Goal: Navigation & Orientation: Find specific page/section

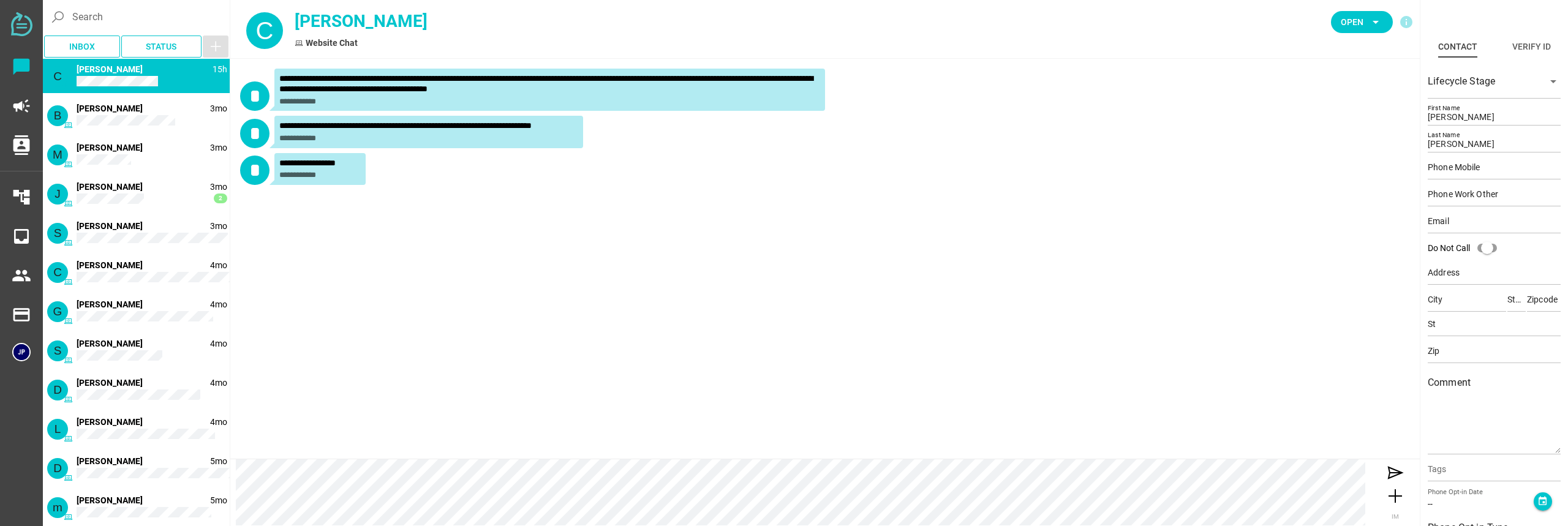
click at [20, 20] on img at bounding box center [22, 24] width 22 height 24
click at [17, 316] on icon "payment" at bounding box center [21, 314] width 20 height 20
click at [30, 316] on icon "payment" at bounding box center [21, 314] width 20 height 20
click at [24, 316] on icon "payment" at bounding box center [21, 314] width 20 height 20
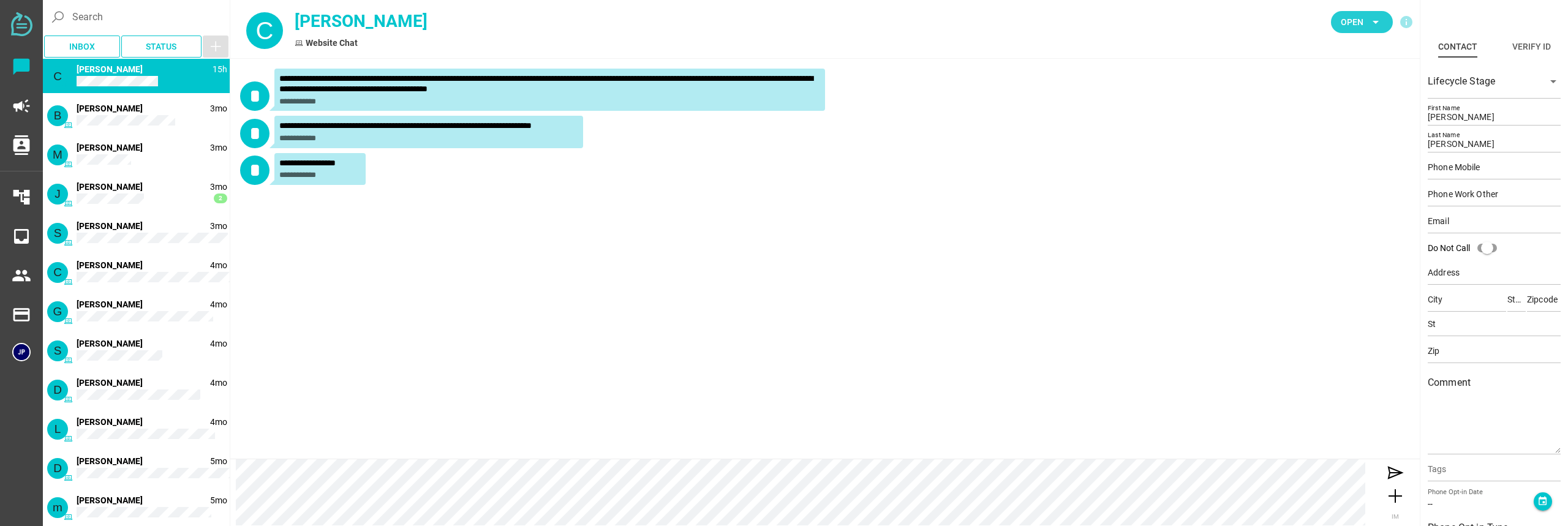
click at [1381, 24] on icon "arrow_drop_down" at bounding box center [1376, 22] width 15 height 15
click at [1318, 373] on div "**********" at bounding box center [825, 258] width 1189 height 400
click at [26, 28] on img at bounding box center [22, 24] width 22 height 24
click at [24, 25] on img at bounding box center [22, 24] width 22 height 24
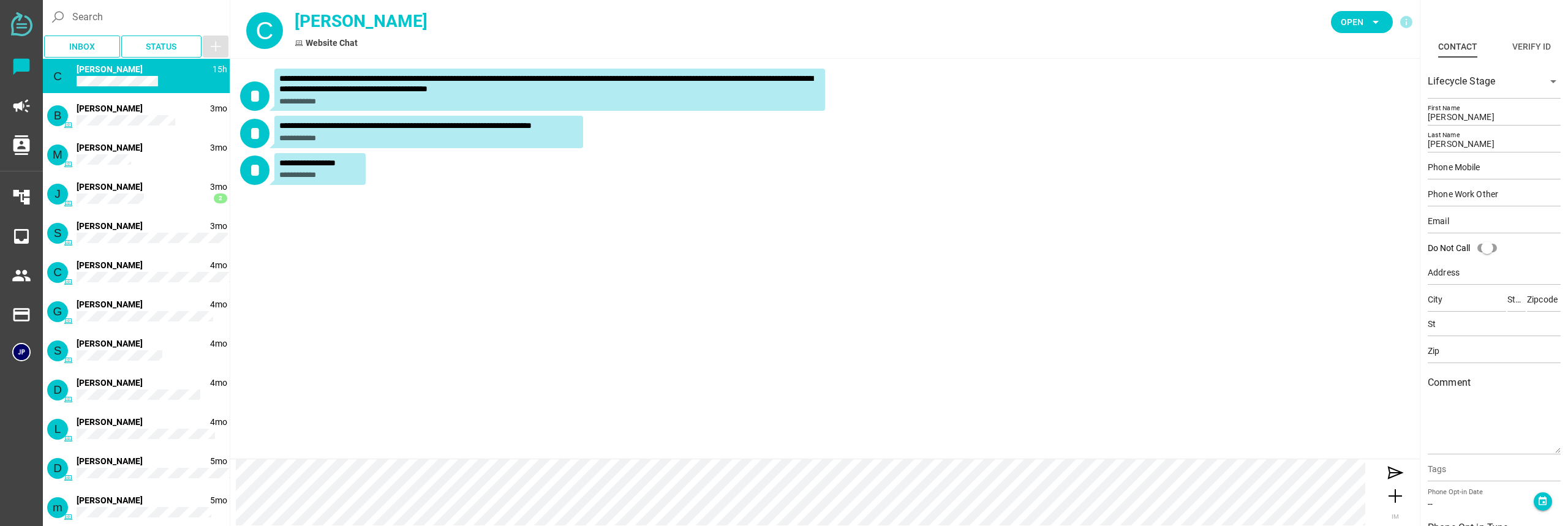
click at [24, 25] on img at bounding box center [22, 24] width 22 height 24
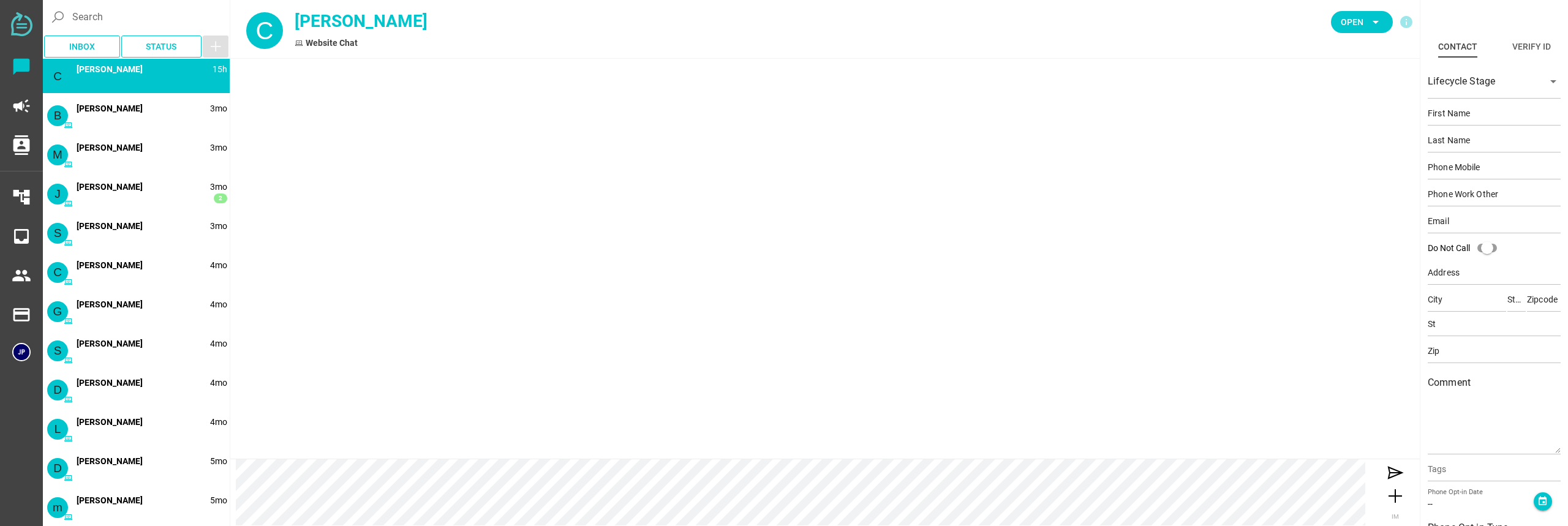
type input "[PERSON_NAME]"
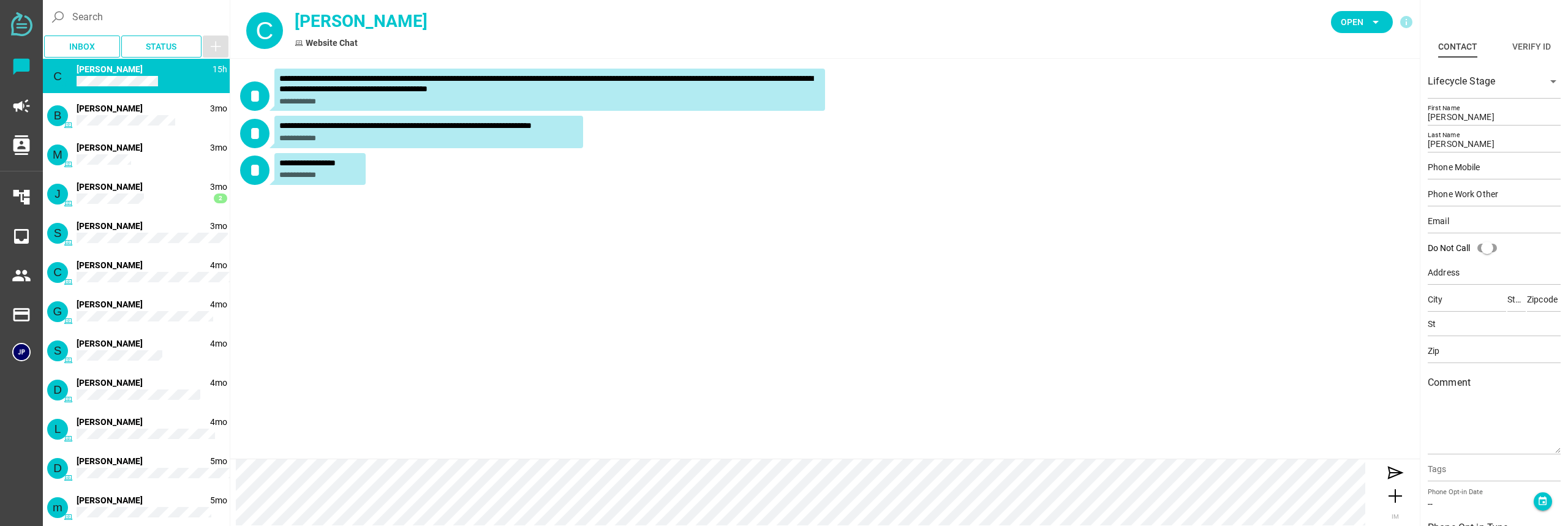
click at [19, 25] on img at bounding box center [22, 24] width 22 height 24
click at [20, 24] on img at bounding box center [22, 24] width 22 height 24
click at [19, 63] on icon "chat_bubble" at bounding box center [21, 66] width 20 height 20
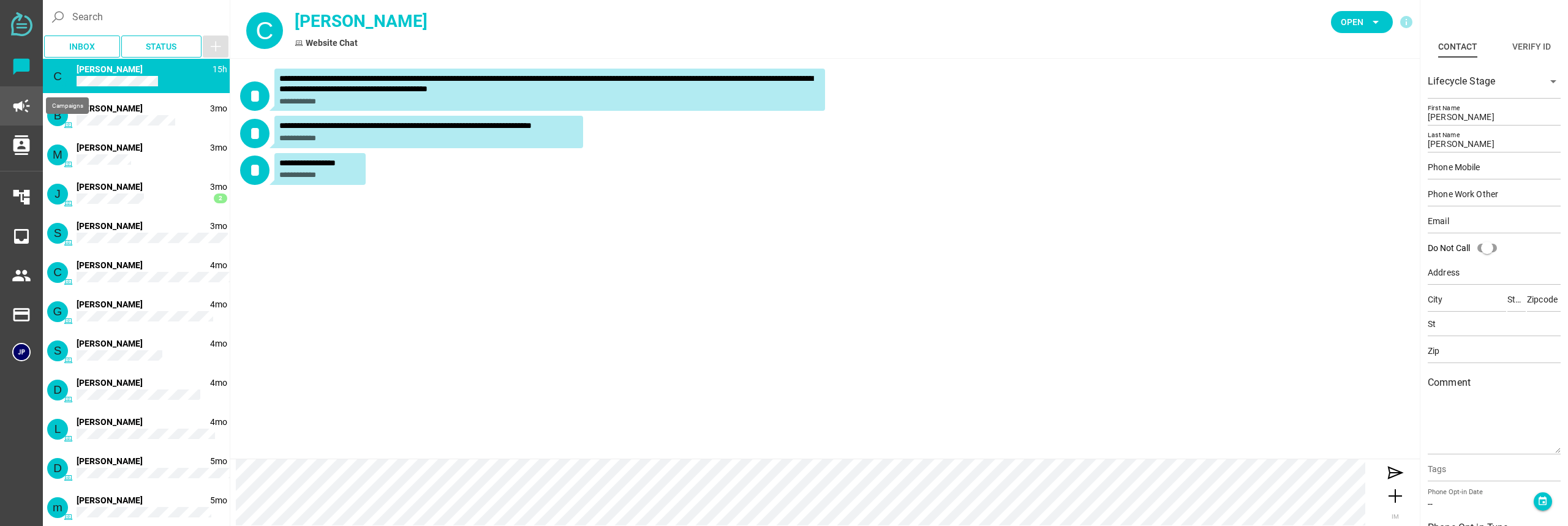
click at [18, 106] on icon "campaign" at bounding box center [21, 106] width 20 height 20
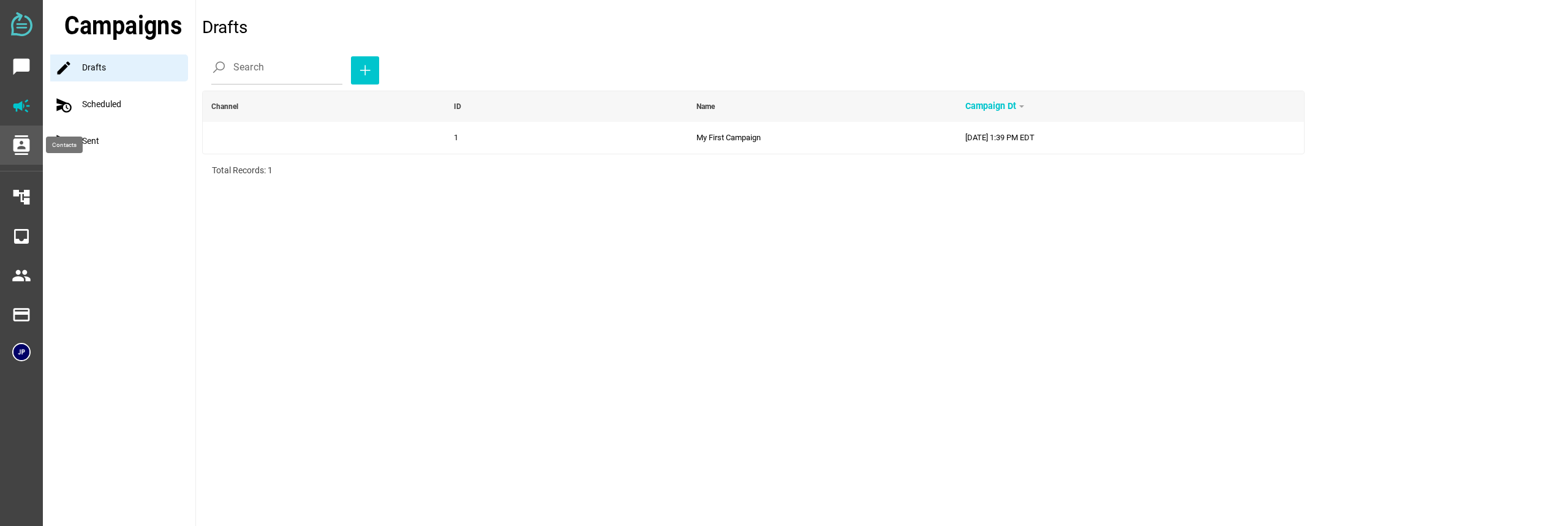
click at [23, 150] on icon "contacts" at bounding box center [21, 145] width 20 height 20
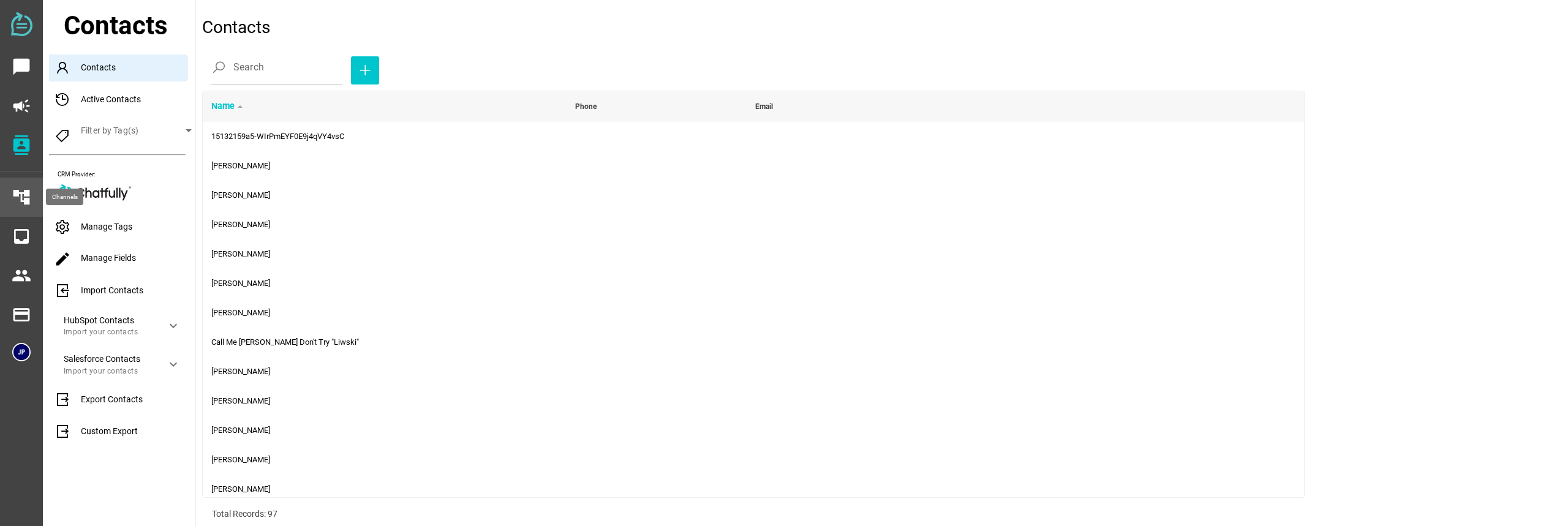
click at [23, 202] on icon "account_tree" at bounding box center [21, 197] width 20 height 20
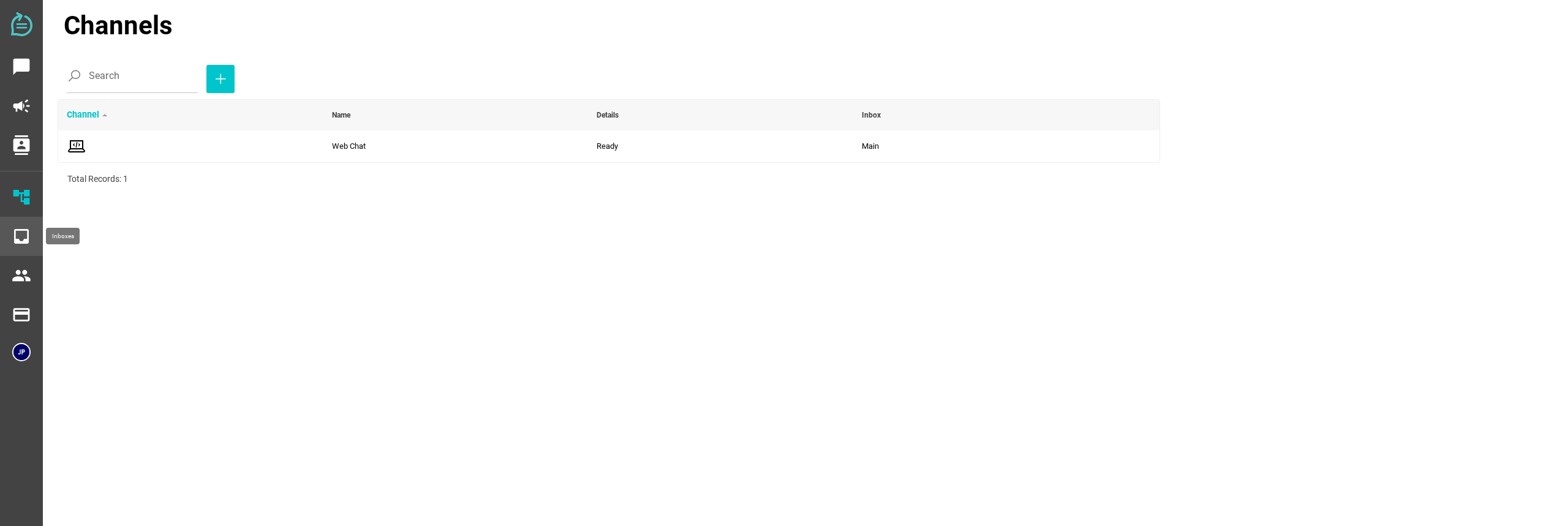
click at [18, 235] on icon "inbox" at bounding box center [21, 236] width 20 height 20
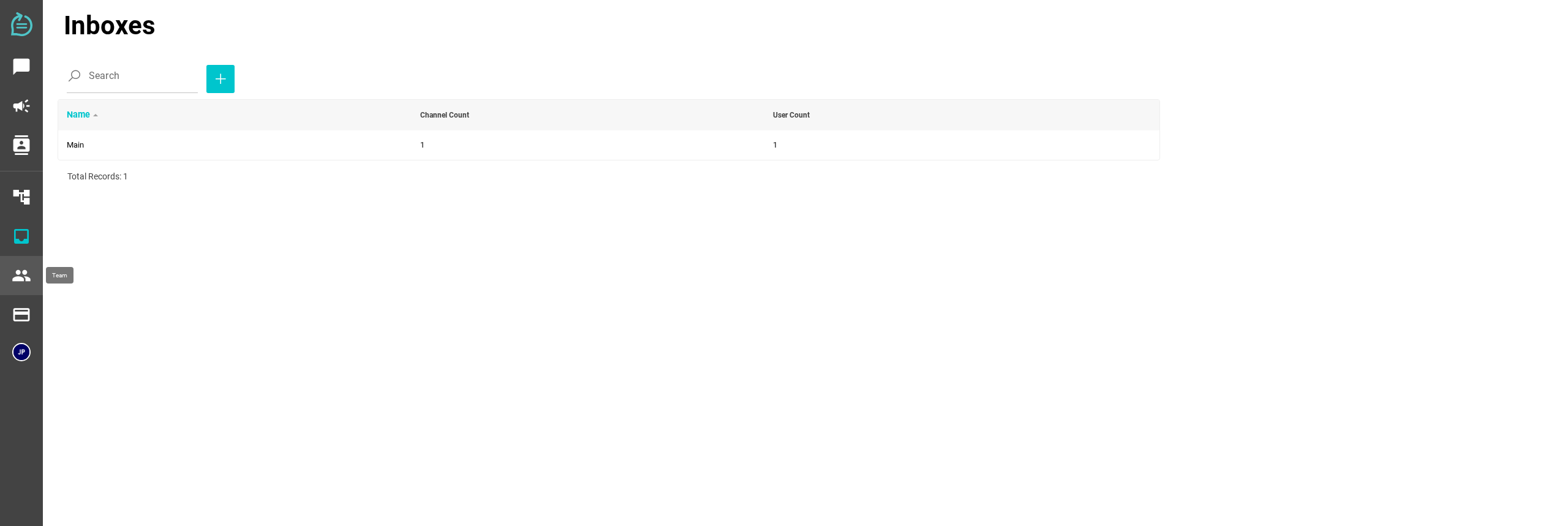
click at [22, 279] on icon "people" at bounding box center [21, 275] width 20 height 20
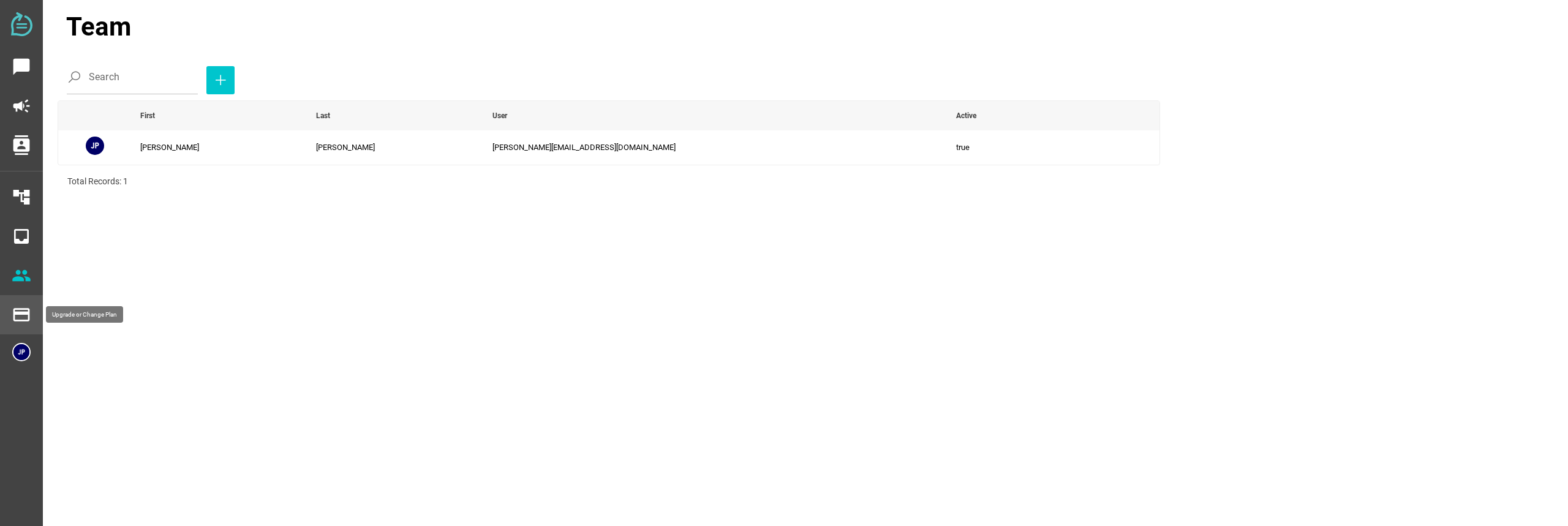
click at [20, 317] on icon "payment" at bounding box center [21, 314] width 20 height 20
click at [20, 316] on icon "payment" at bounding box center [21, 314] width 20 height 20
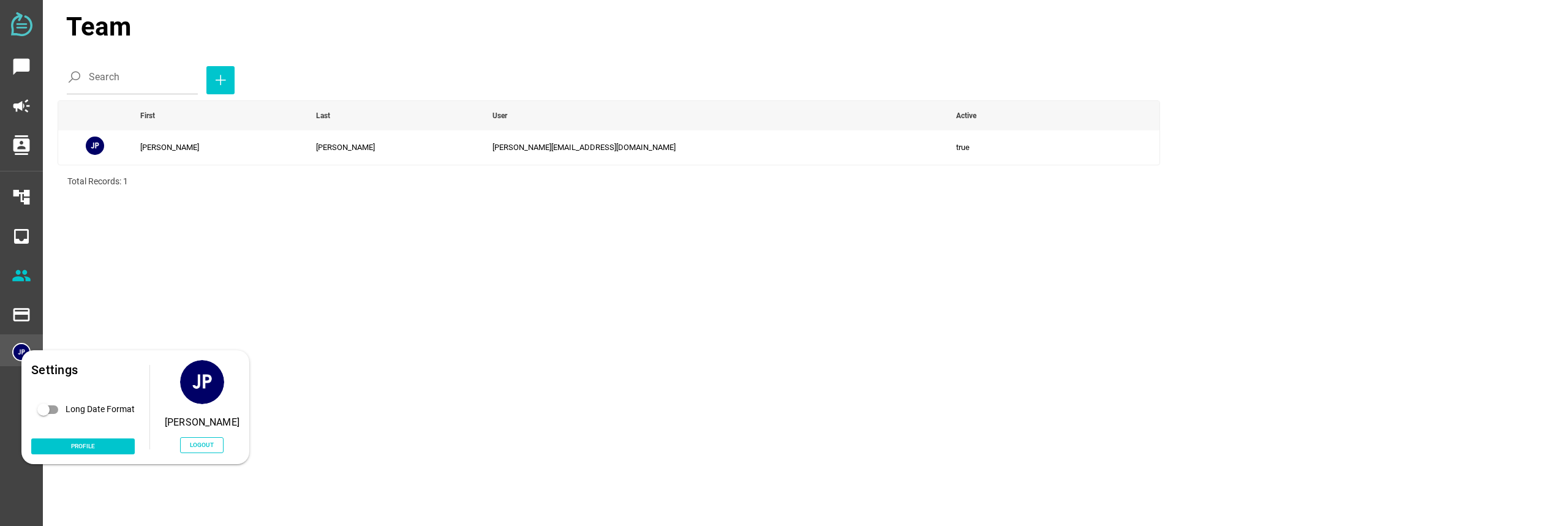
click at [26, 351] on img at bounding box center [21, 352] width 18 height 18
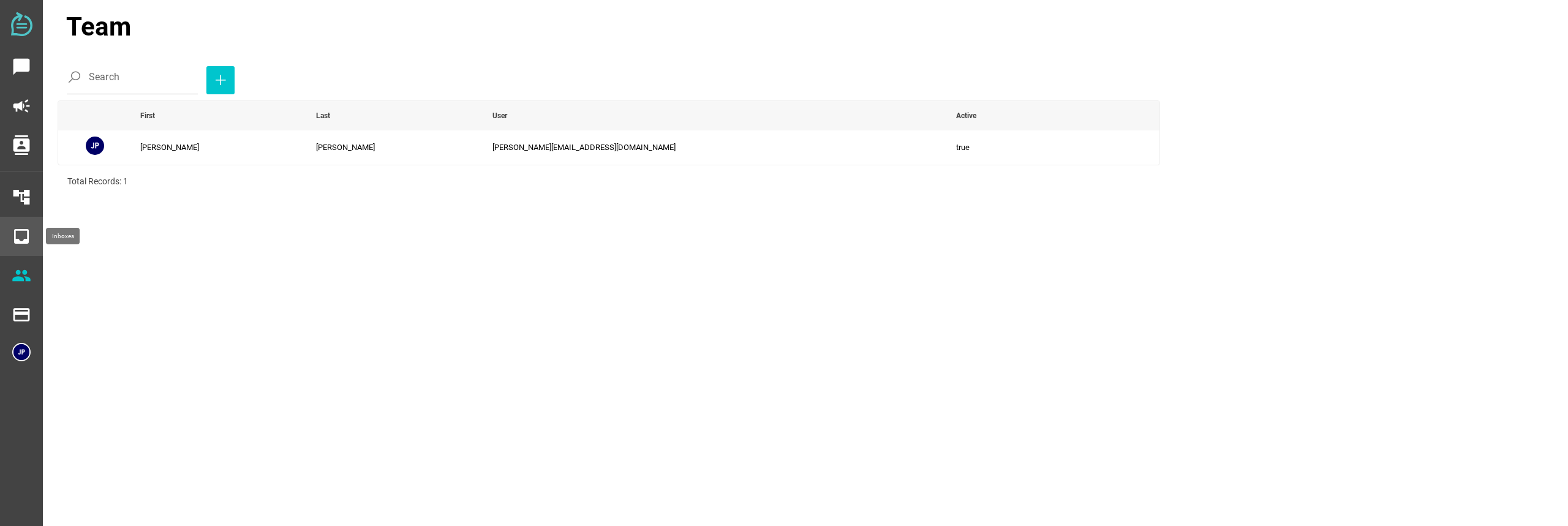
click at [26, 237] on icon "inbox" at bounding box center [21, 236] width 20 height 20
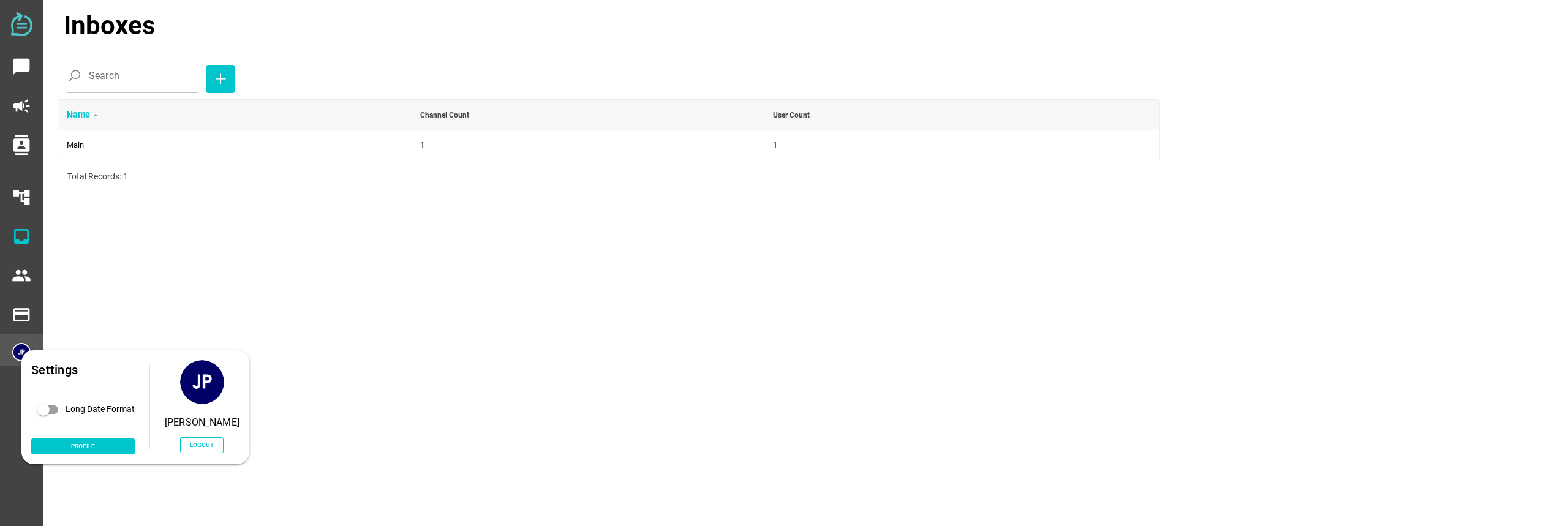
click at [23, 347] on img at bounding box center [21, 352] width 18 height 18
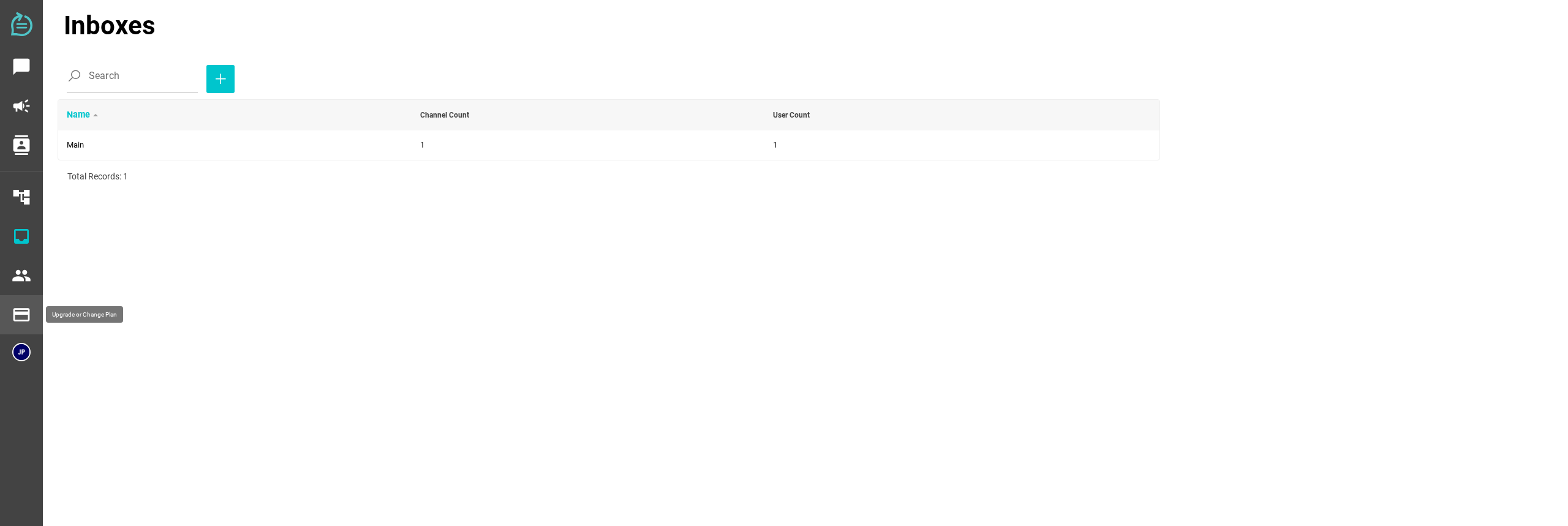
click at [22, 312] on icon "payment" at bounding box center [21, 314] width 20 height 20
click at [24, 316] on icon "payment" at bounding box center [21, 314] width 20 height 20
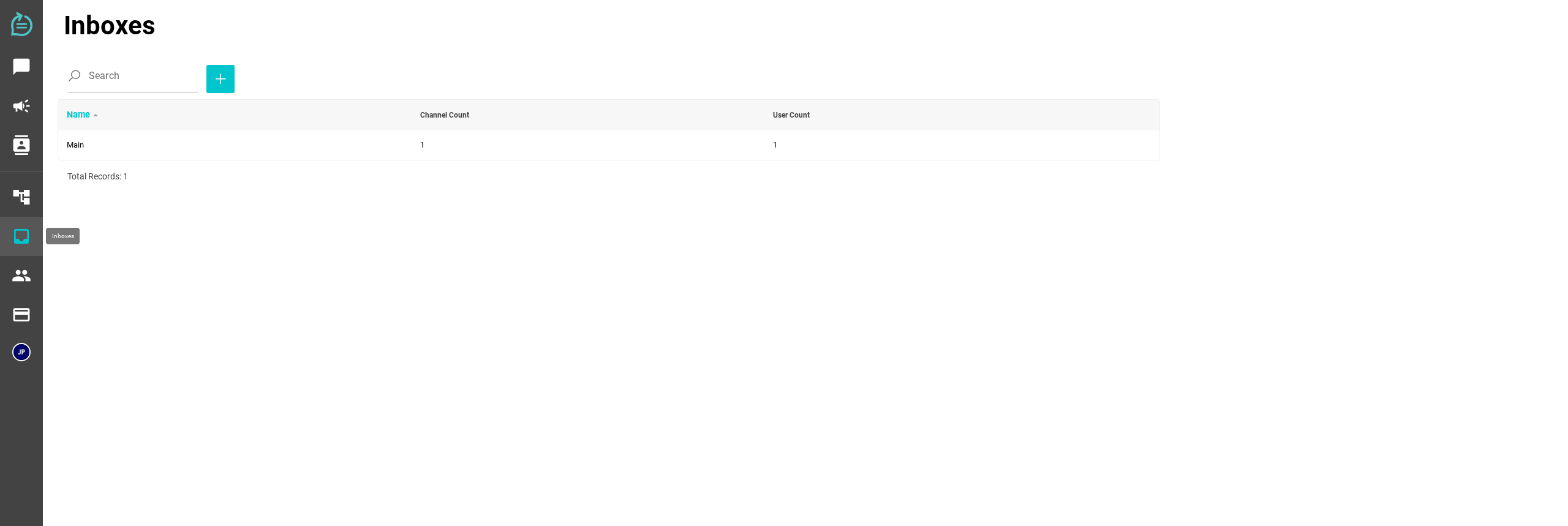
click at [26, 236] on icon "inbox" at bounding box center [21, 236] width 20 height 20
click at [23, 197] on icon "account_tree" at bounding box center [21, 197] width 20 height 20
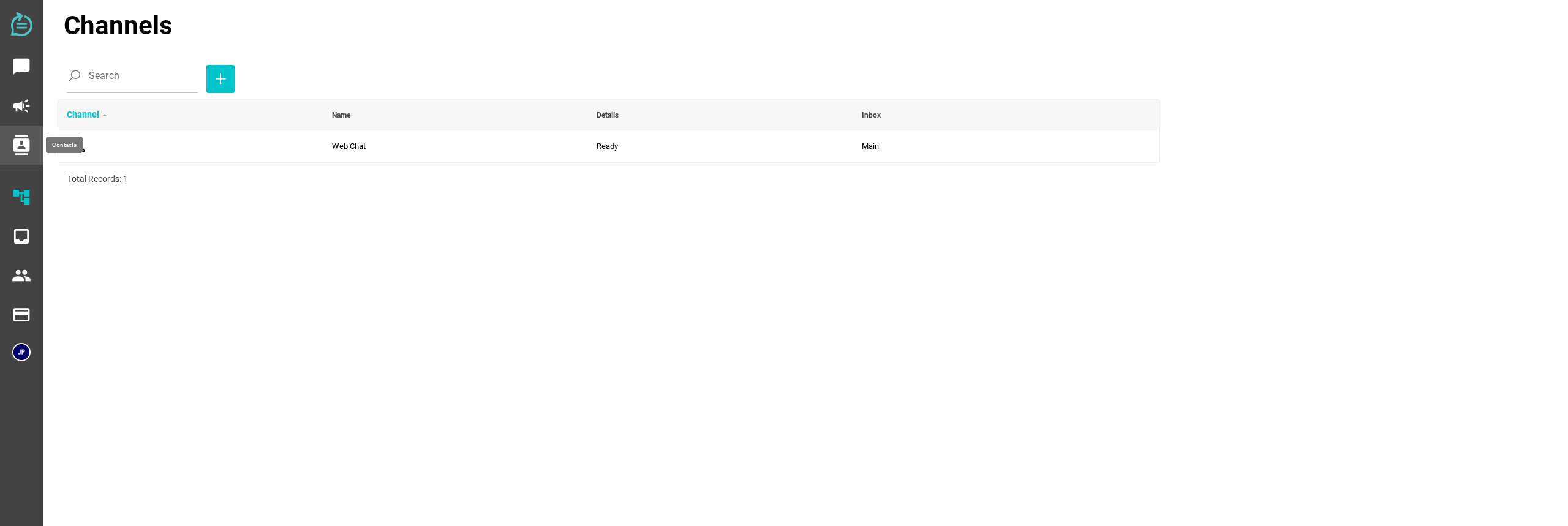
click at [21, 142] on icon "contacts" at bounding box center [21, 145] width 20 height 20
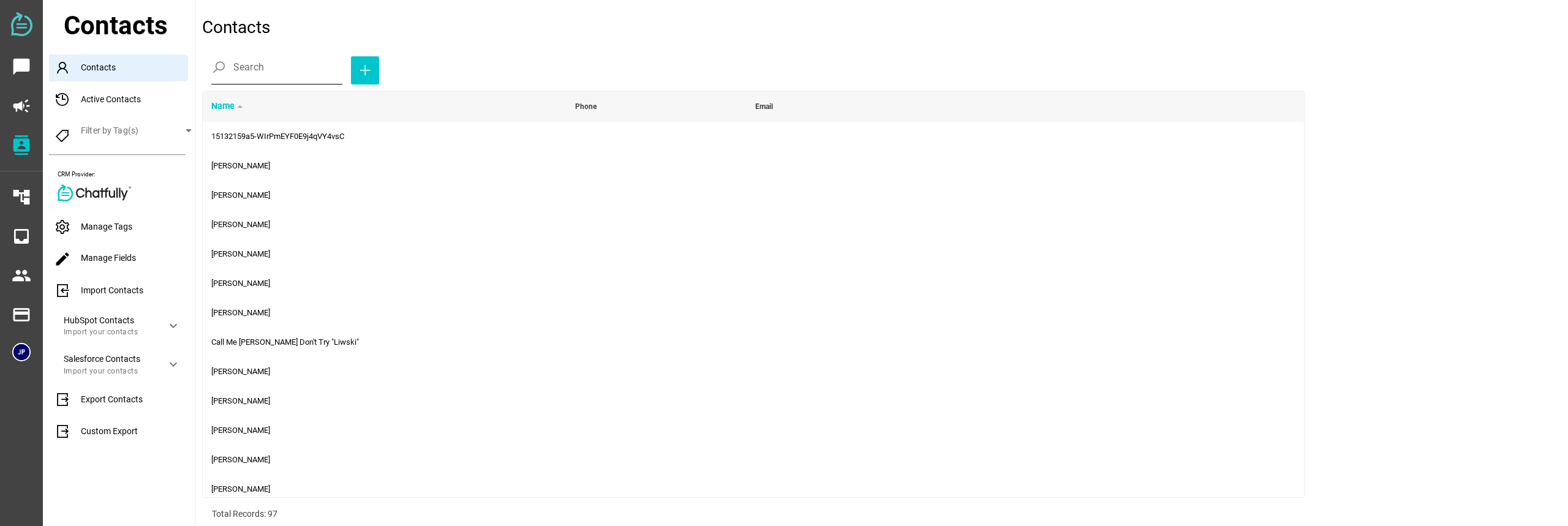
click at [257, 68] on input "Search" at bounding box center [288, 67] width 109 height 34
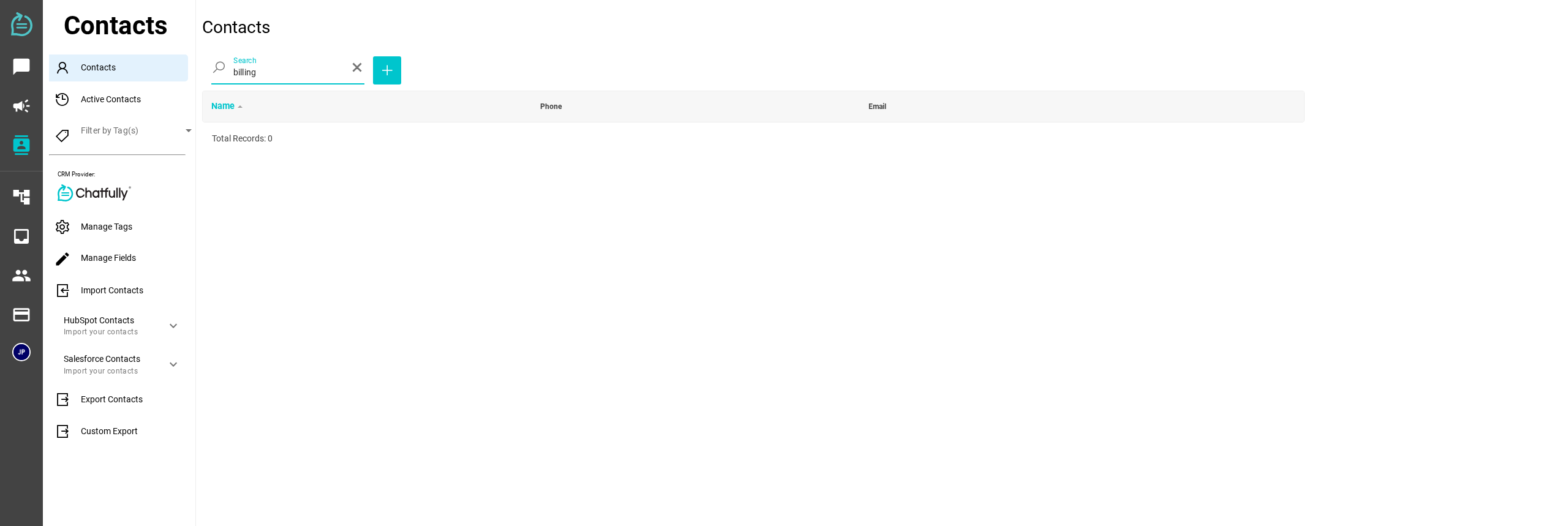
type input "billing"
click at [380, 69] on icon "button" at bounding box center [387, 71] width 15 height 15
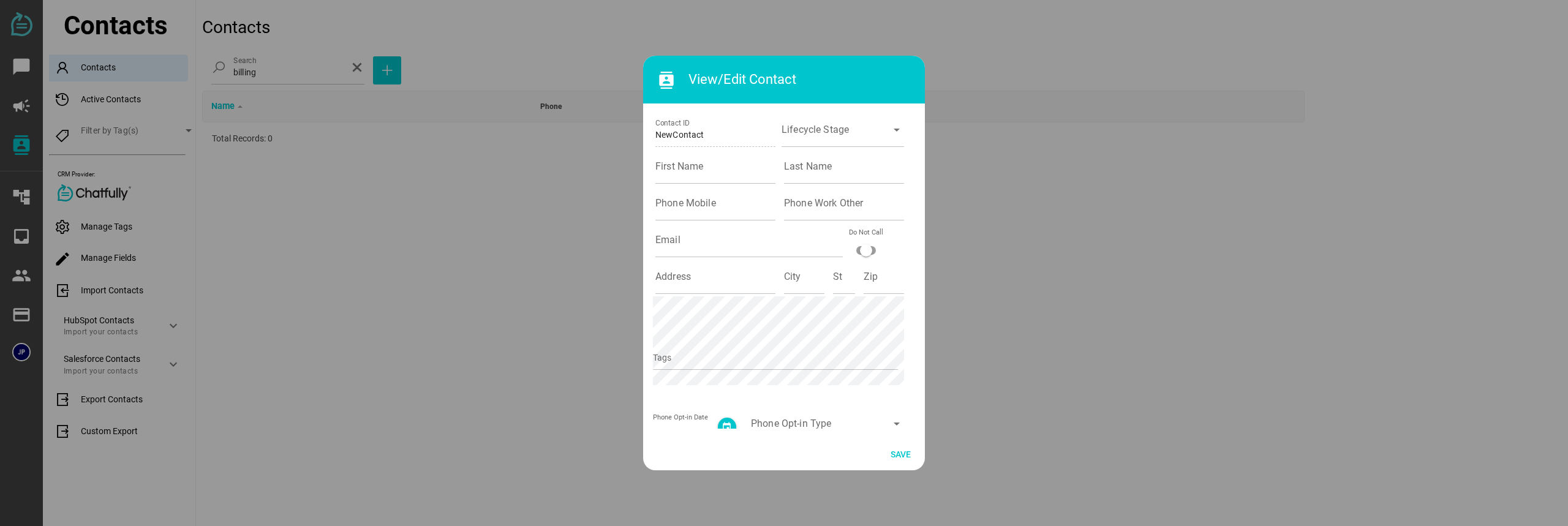
drag, startPoint x: 336, startPoint y: 53, endPoint x: 408, endPoint y: 33, distance: 74.7
click at [389, 33] on div at bounding box center [784, 263] width 1568 height 526
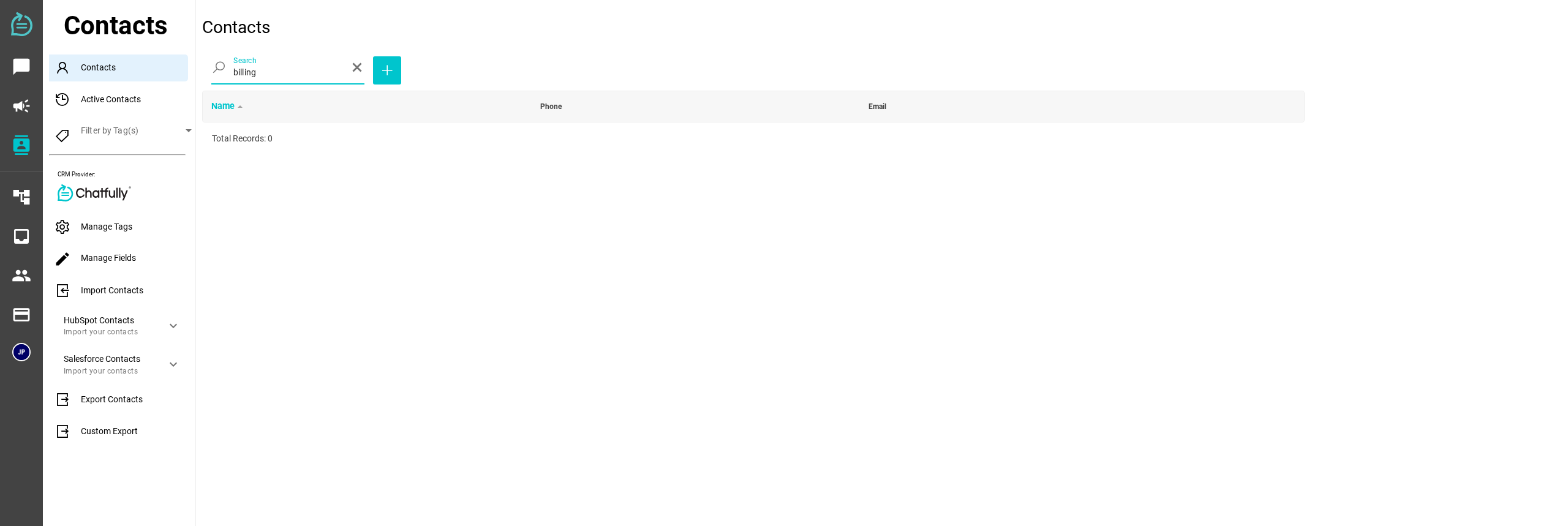
drag, startPoint x: 203, startPoint y: 71, endPoint x: 177, endPoint y: 71, distance: 26.0
click at [178, 74] on div "Contacts Contacts Active Contacts Filter by Tag(s) arrow_drop_down CRM Provider…" at bounding box center [806, 263] width 1525 height 526
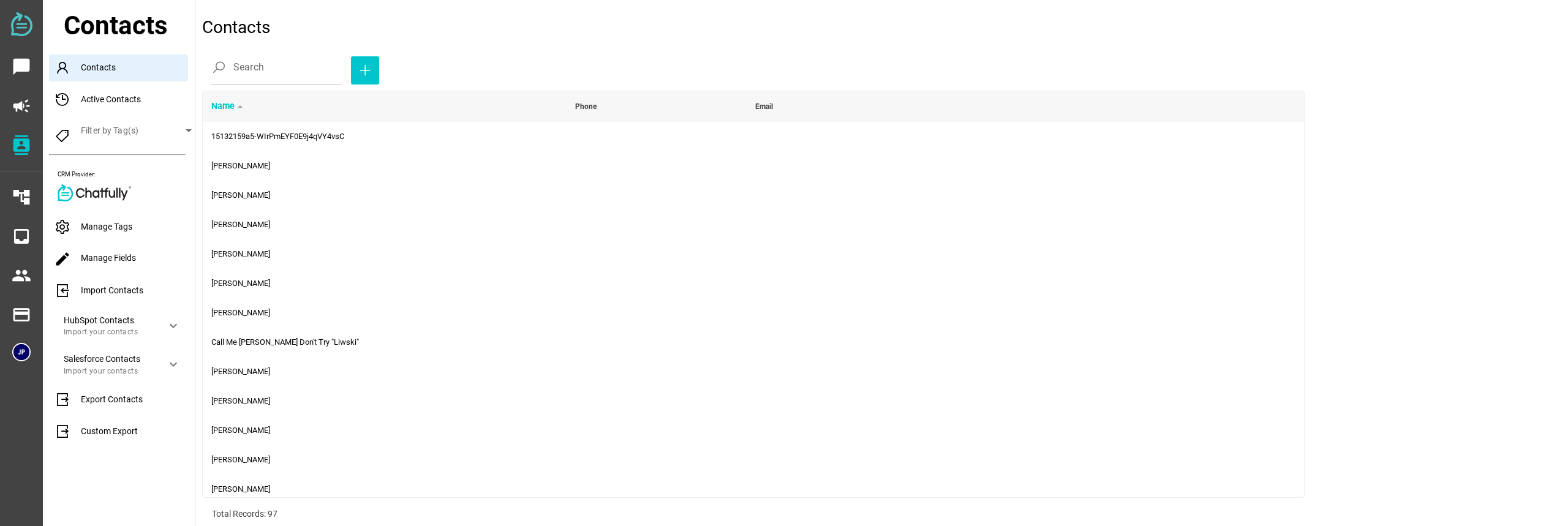
click at [94, 194] on img at bounding box center [94, 192] width 73 height 17
drag, startPoint x: 98, startPoint y: 192, endPoint x: 107, endPoint y: 187, distance: 10.3
click at [99, 192] on img at bounding box center [94, 192] width 73 height 17
click at [186, 131] on icon "arrow_drop_down" at bounding box center [189, 131] width 15 height 15
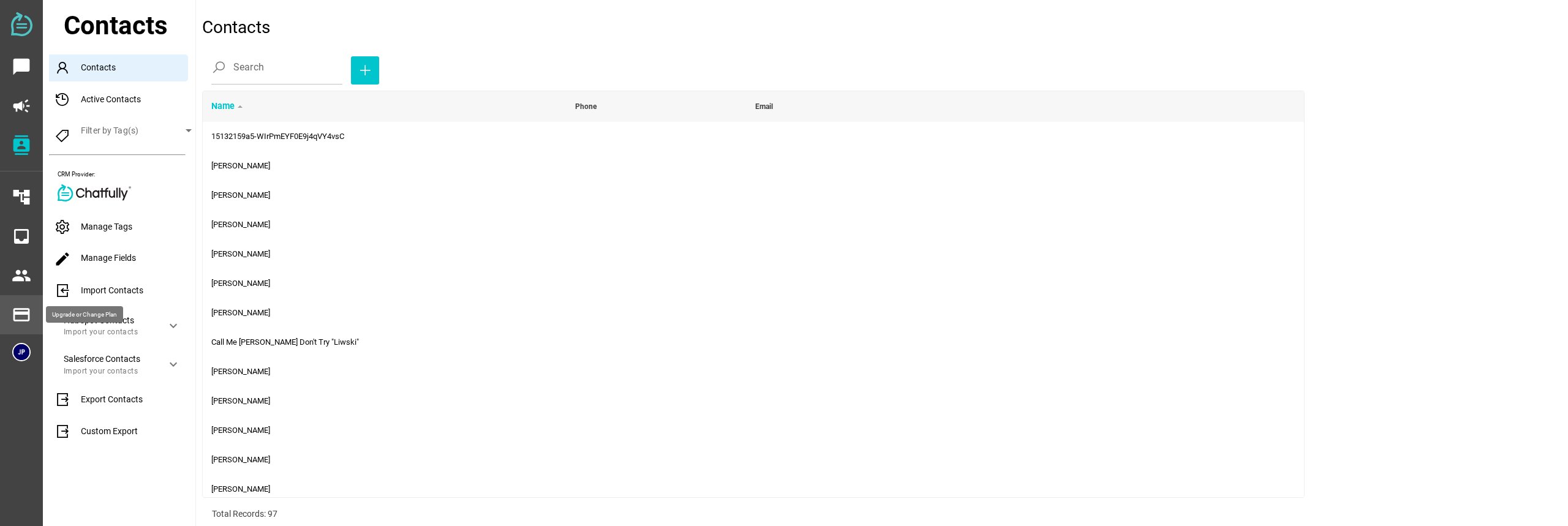
click at [20, 320] on icon "payment" at bounding box center [21, 314] width 20 height 20
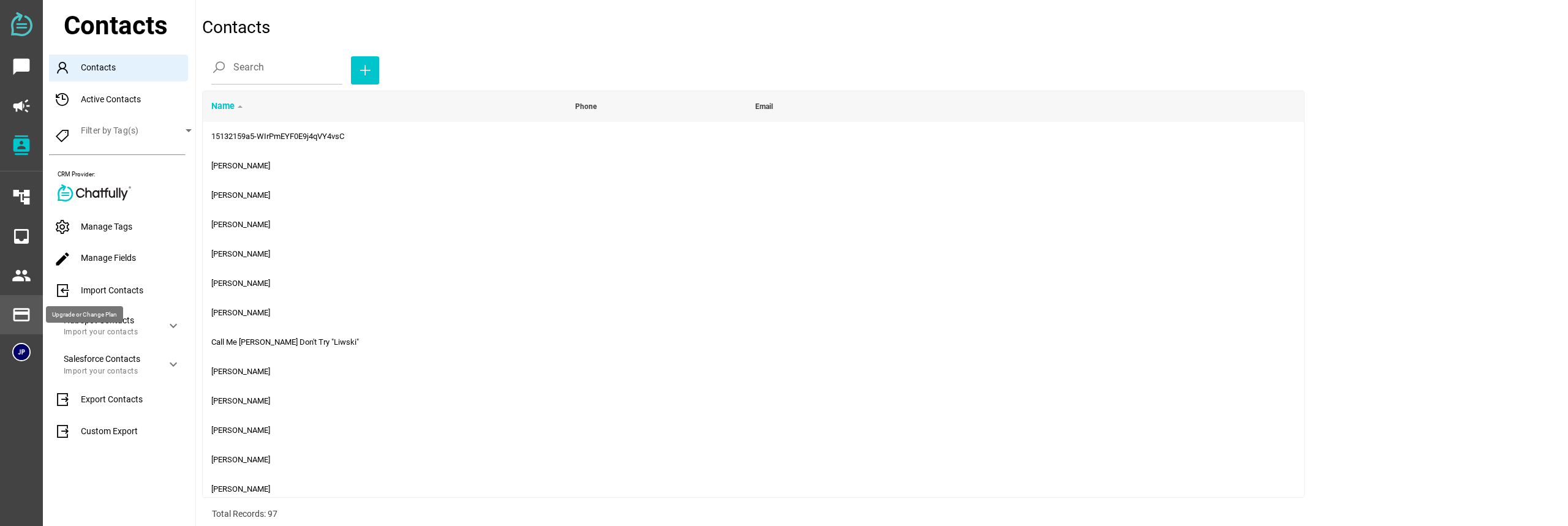
click at [20, 320] on icon "payment" at bounding box center [21, 314] width 20 height 20
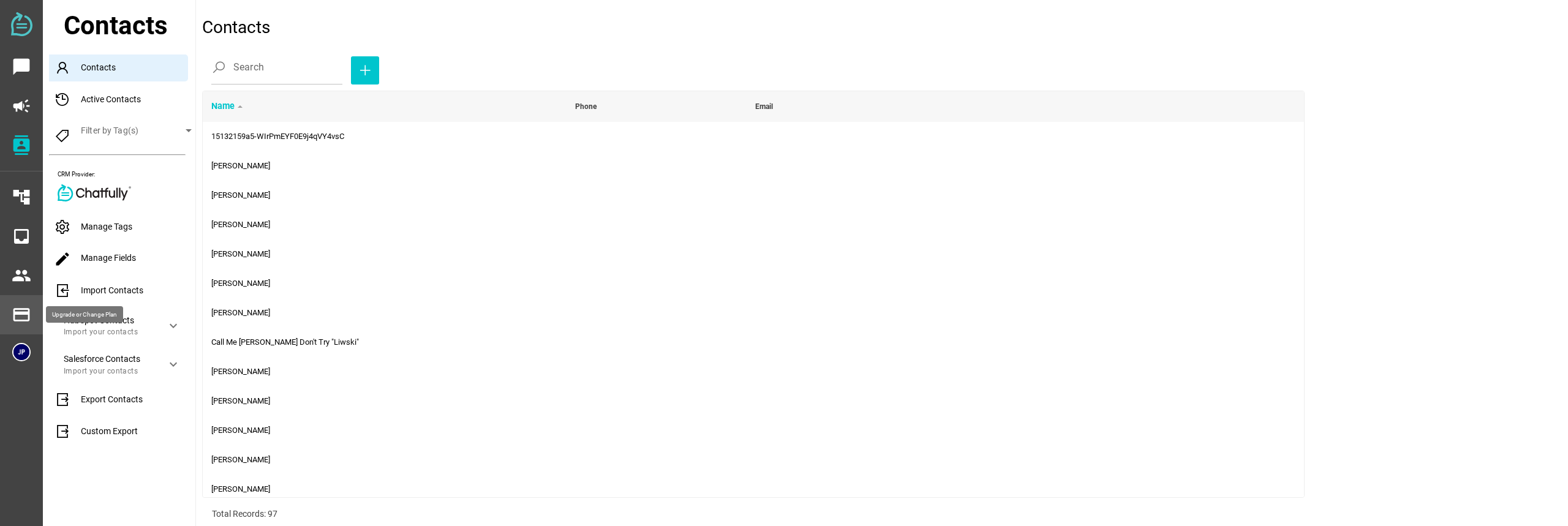
click at [20, 320] on icon "payment" at bounding box center [21, 314] width 20 height 20
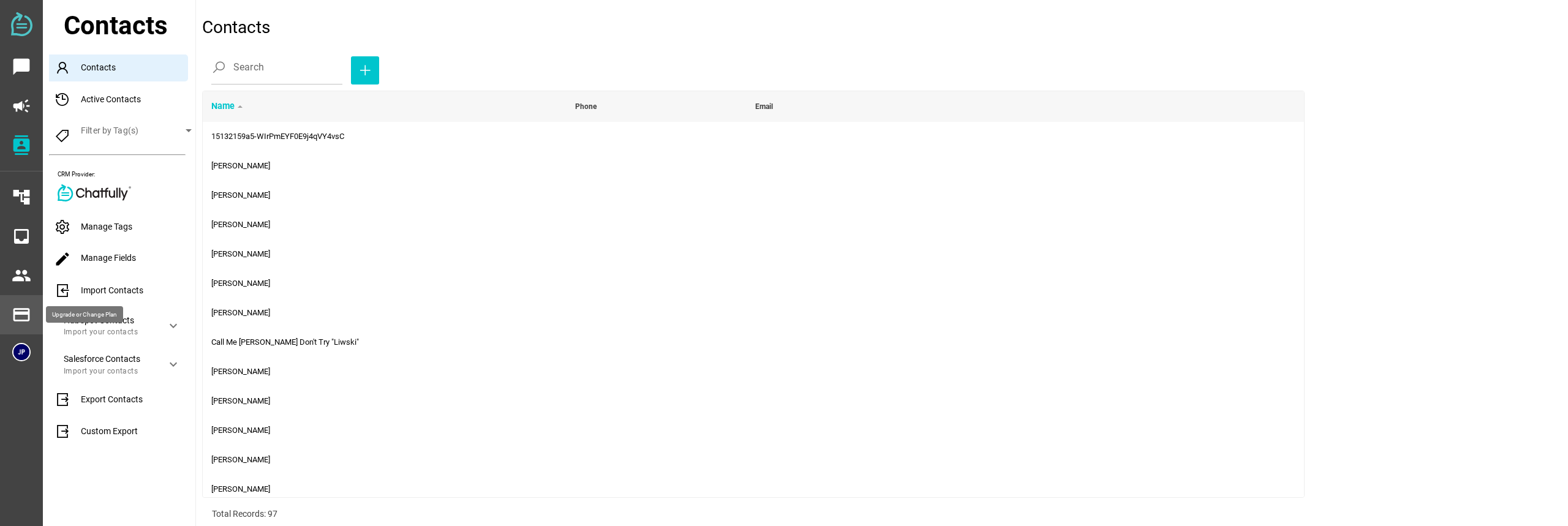
click at [26, 318] on icon "payment" at bounding box center [21, 314] width 20 height 20
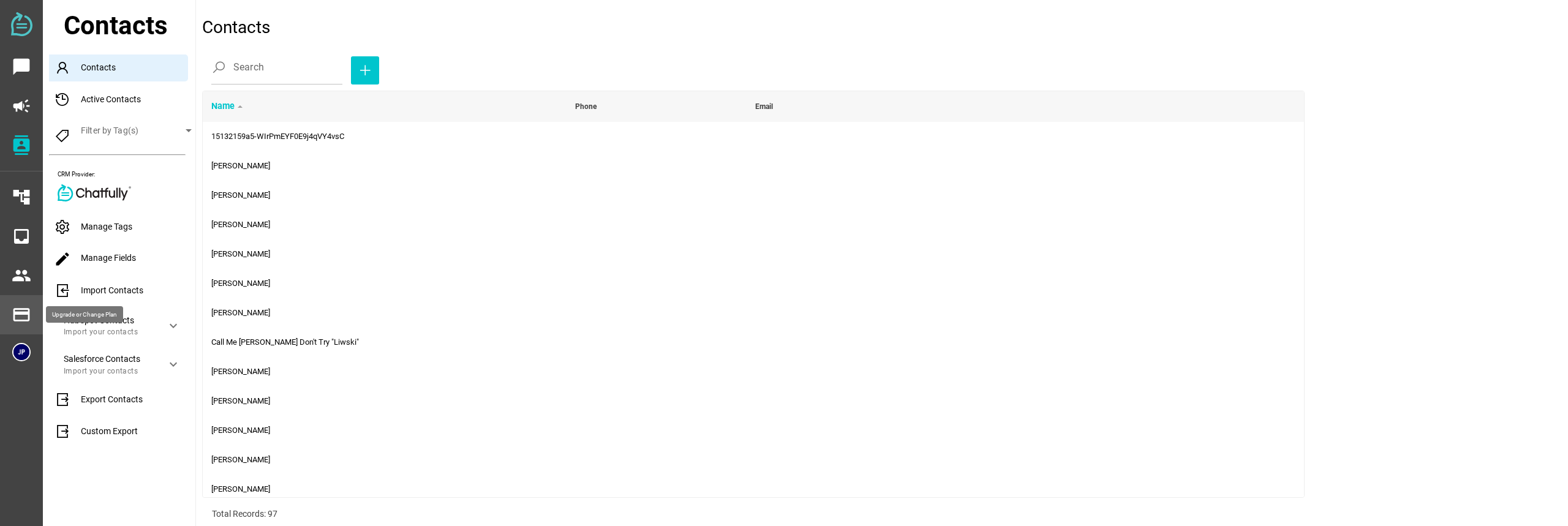
click at [26, 318] on icon "payment" at bounding box center [21, 314] width 20 height 20
drag, startPoint x: 26, startPoint y: 318, endPoint x: 15, endPoint y: 318, distance: 11.0
click at [15, 318] on icon "payment" at bounding box center [21, 314] width 20 height 20
click at [25, 22] on img at bounding box center [22, 24] width 22 height 24
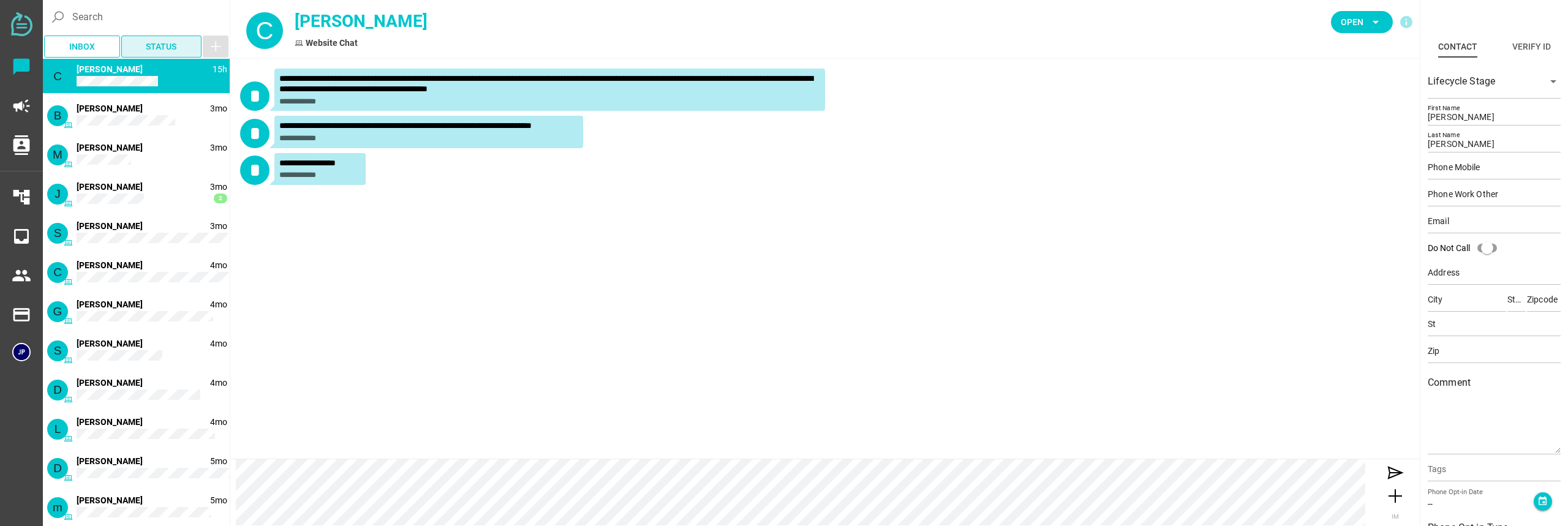
click at [164, 40] on span "Status" at bounding box center [160, 47] width 30 height 15
click at [83, 44] on span "Inbox" at bounding box center [82, 47] width 26 height 15
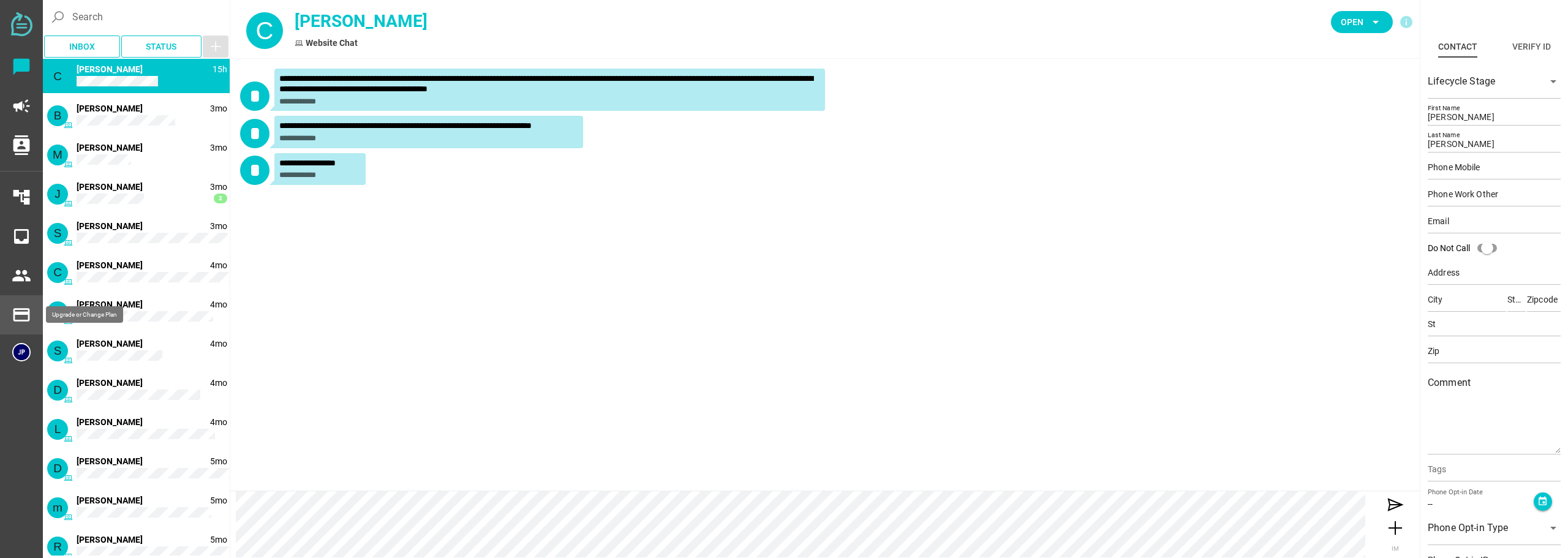
click at [22, 315] on icon "payment" at bounding box center [21, 314] width 20 height 20
click at [22, 316] on icon "payment" at bounding box center [21, 314] width 20 height 20
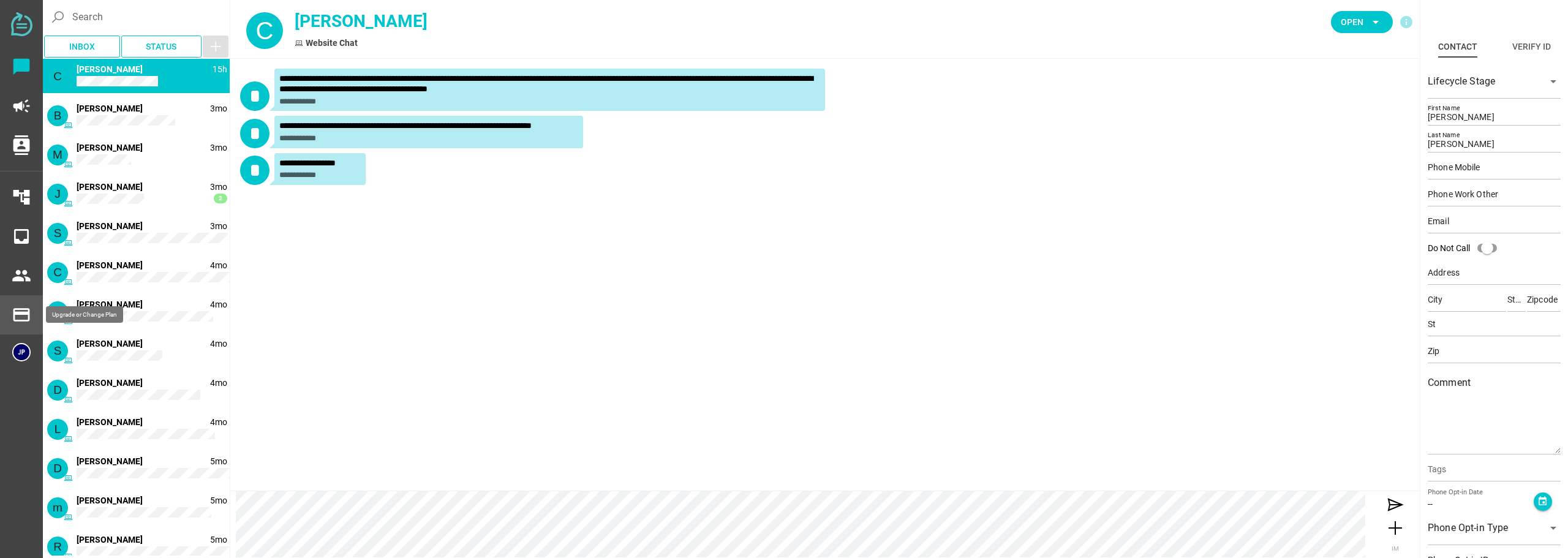
click at [22, 316] on icon "payment" at bounding box center [21, 314] width 20 height 20
click at [22, 317] on icon "payment" at bounding box center [21, 314] width 20 height 20
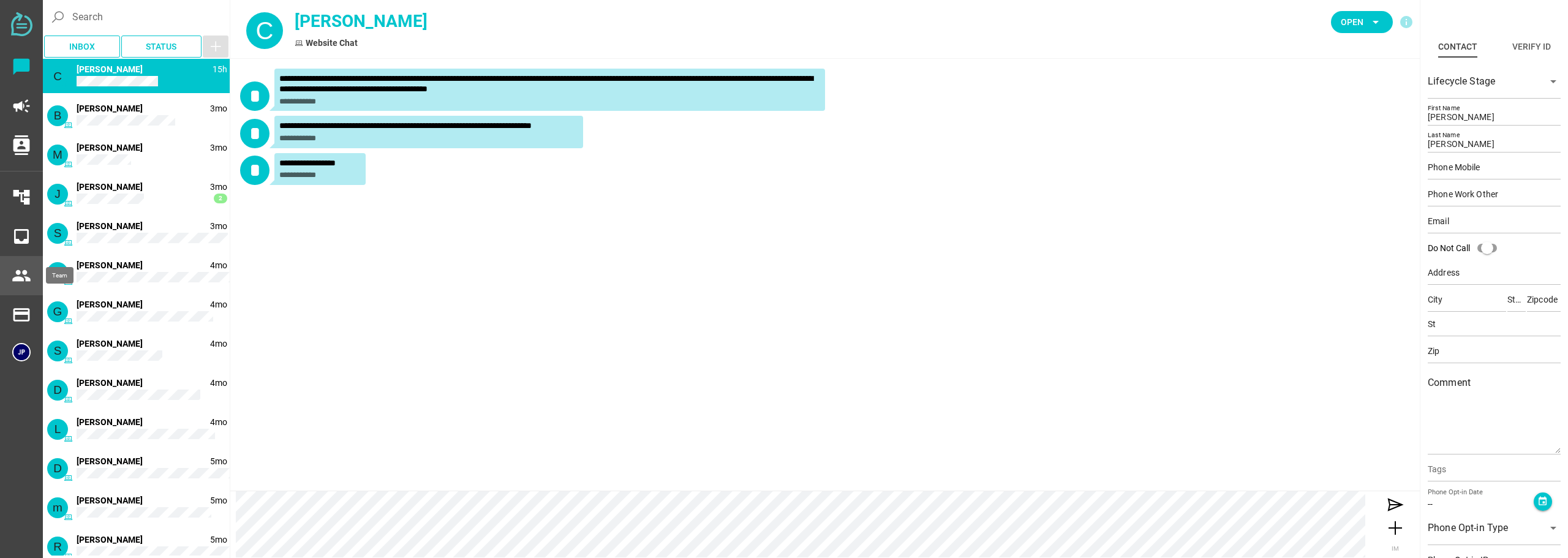
click at [17, 272] on icon "people" at bounding box center [21, 275] width 20 height 20
